Goal: Find specific page/section: Find specific page/section

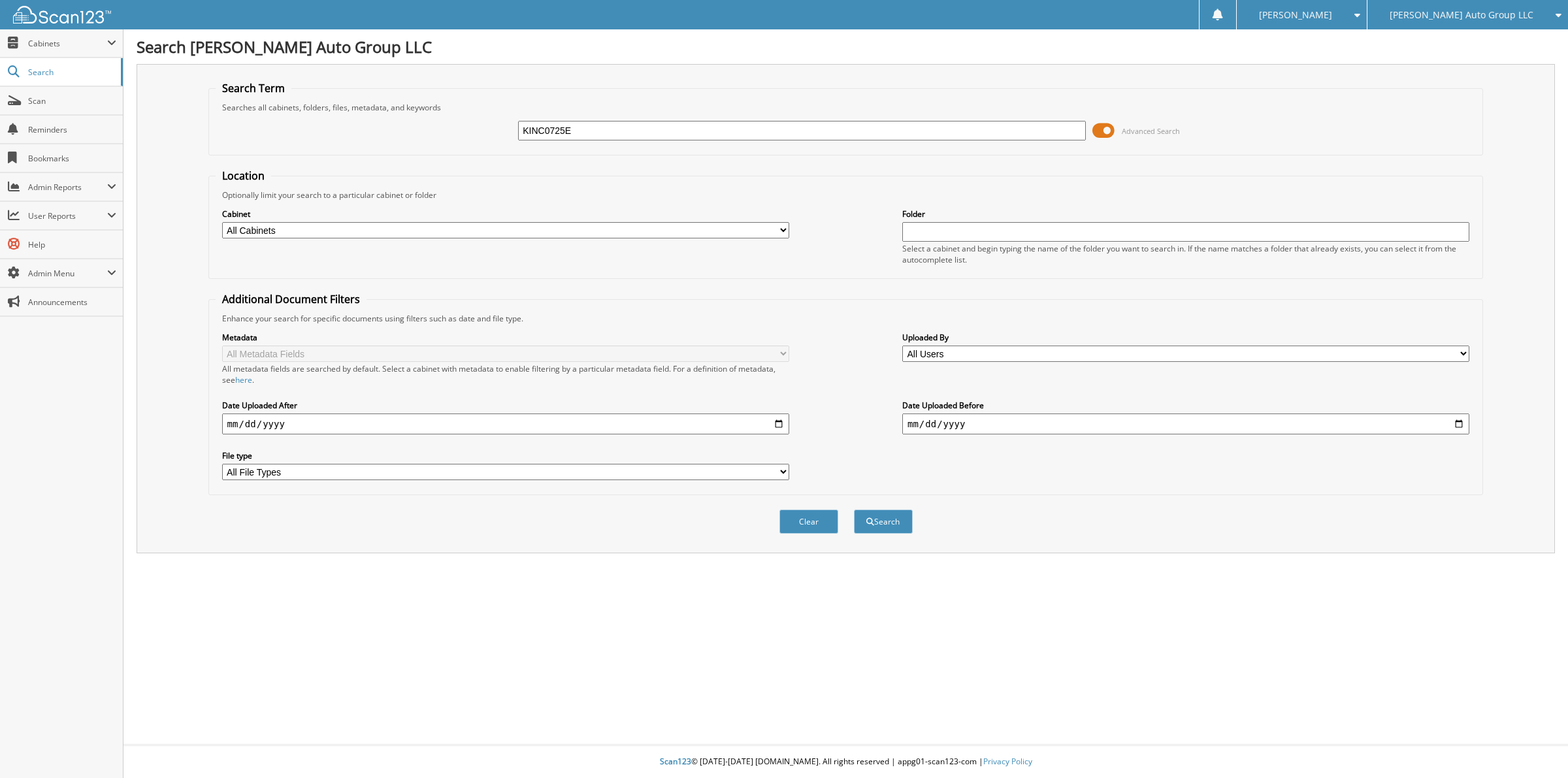
type input "KINC0725E"
click at [854, 509] on button "Search" at bounding box center [883, 521] width 59 height 24
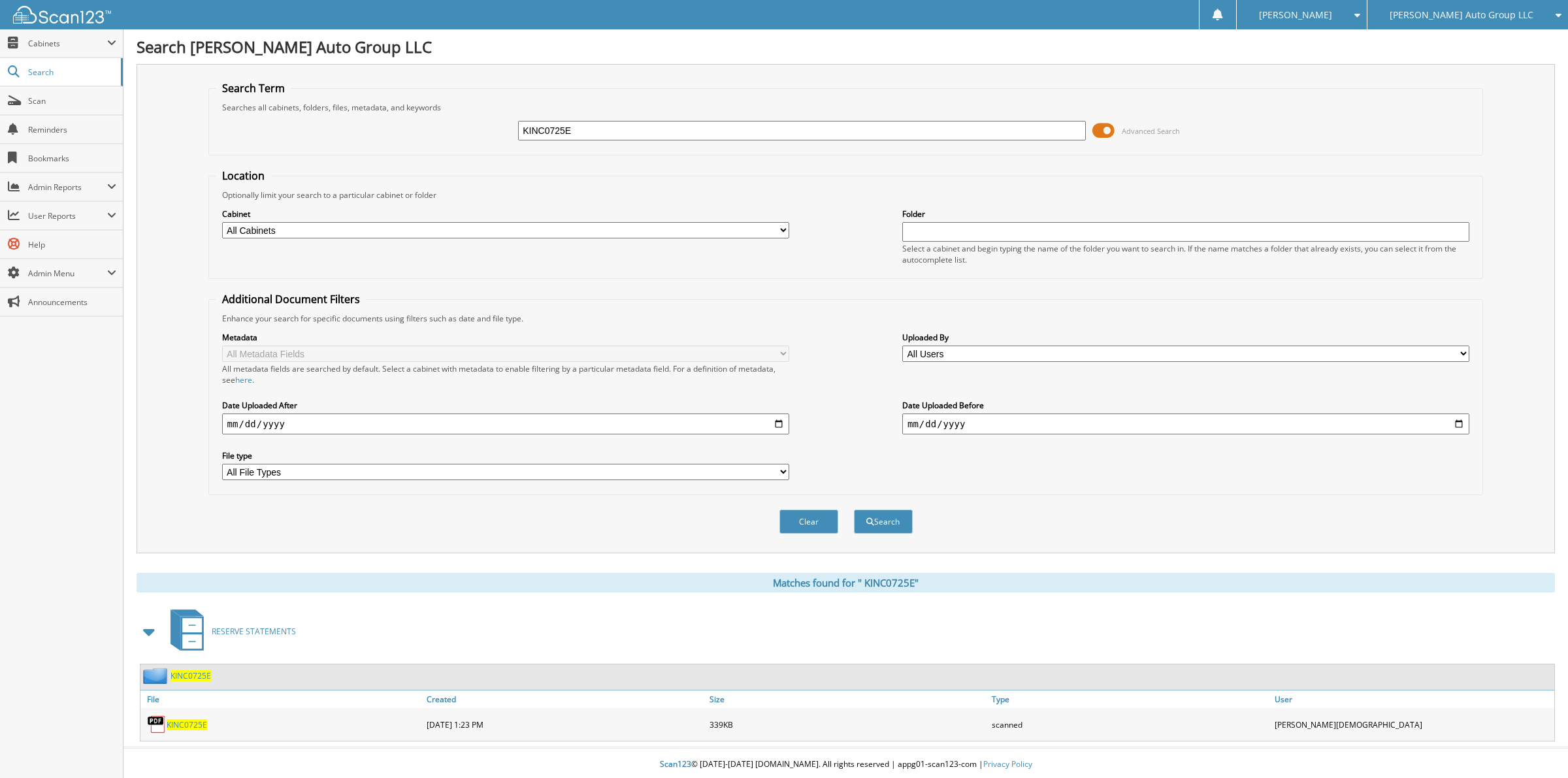
click at [198, 671] on span "K I N C 0 7 2 5 E" at bounding box center [190, 675] width 41 height 11
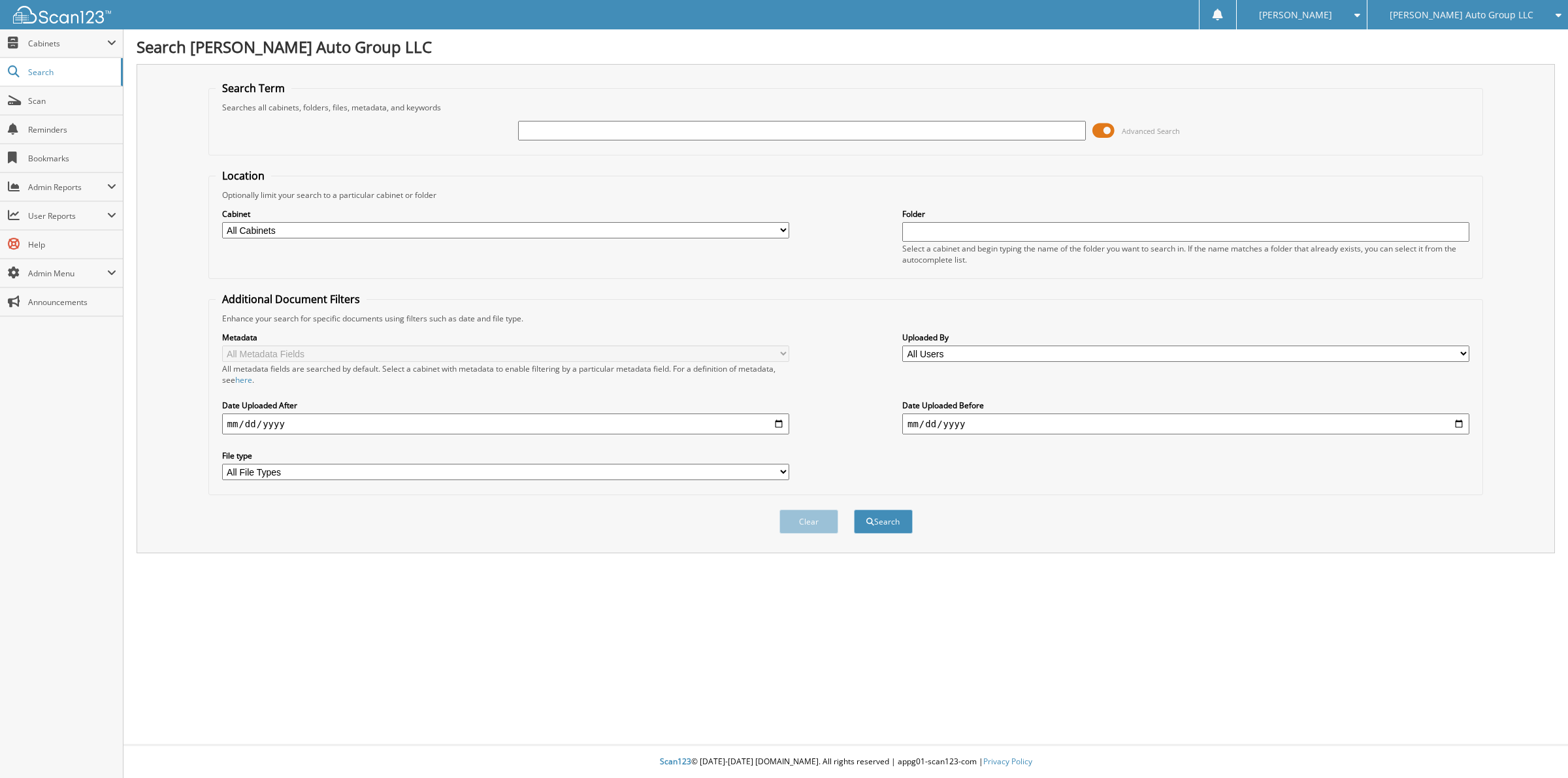
paste input "KINC0725M"
type input "KINC0725M"
click at [884, 509] on button "Search" at bounding box center [883, 521] width 59 height 24
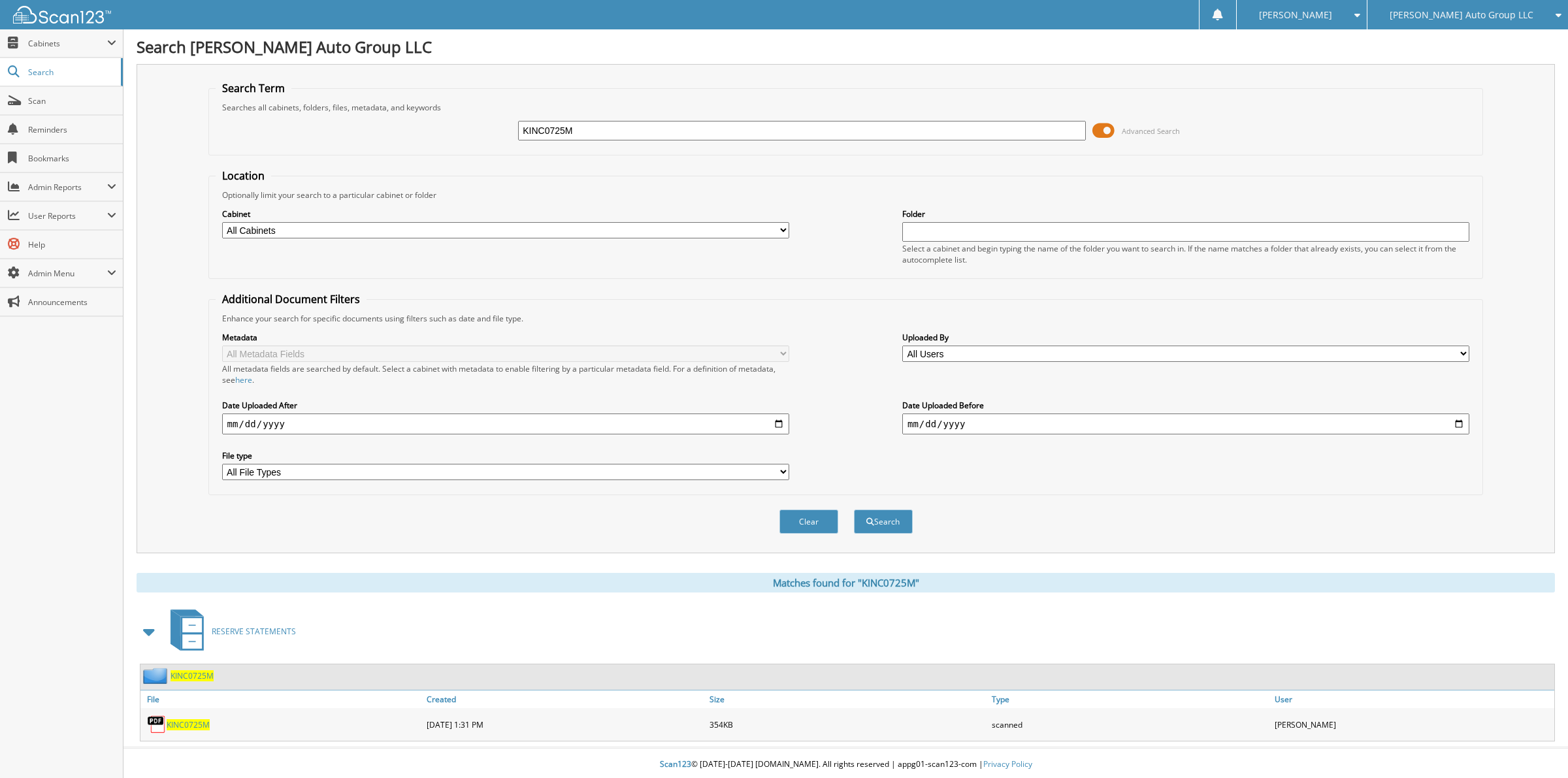
click at [198, 671] on div "KINC0725M" at bounding box center [177, 676] width 74 height 17
click at [198, 671] on span "KINC0725M" at bounding box center [192, 675] width 43 height 11
